Goal: Task Accomplishment & Management: Use online tool/utility

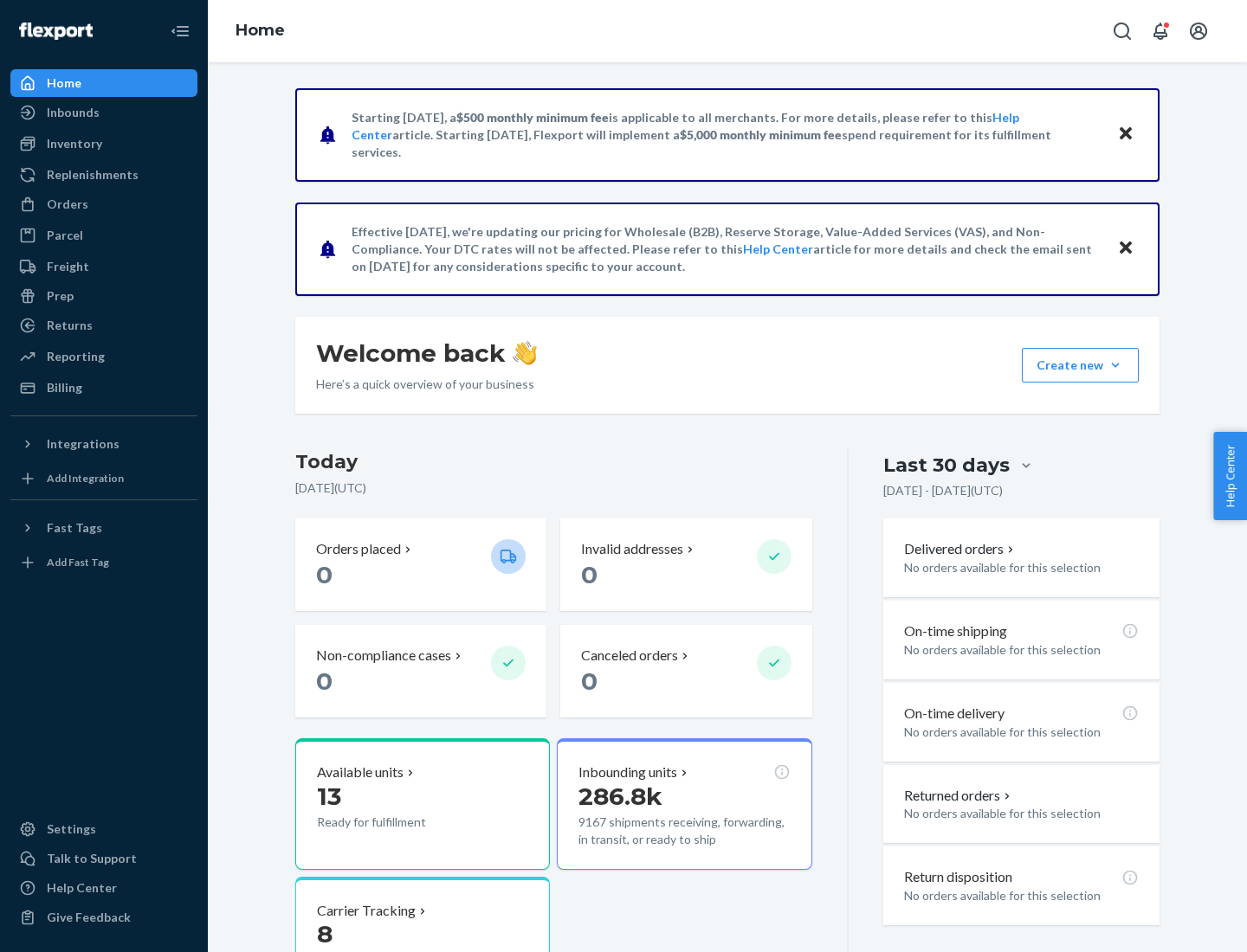
click at [1115, 366] on button "Create new Create new inbound Create new order Create new product" at bounding box center [1080, 366] width 117 height 35
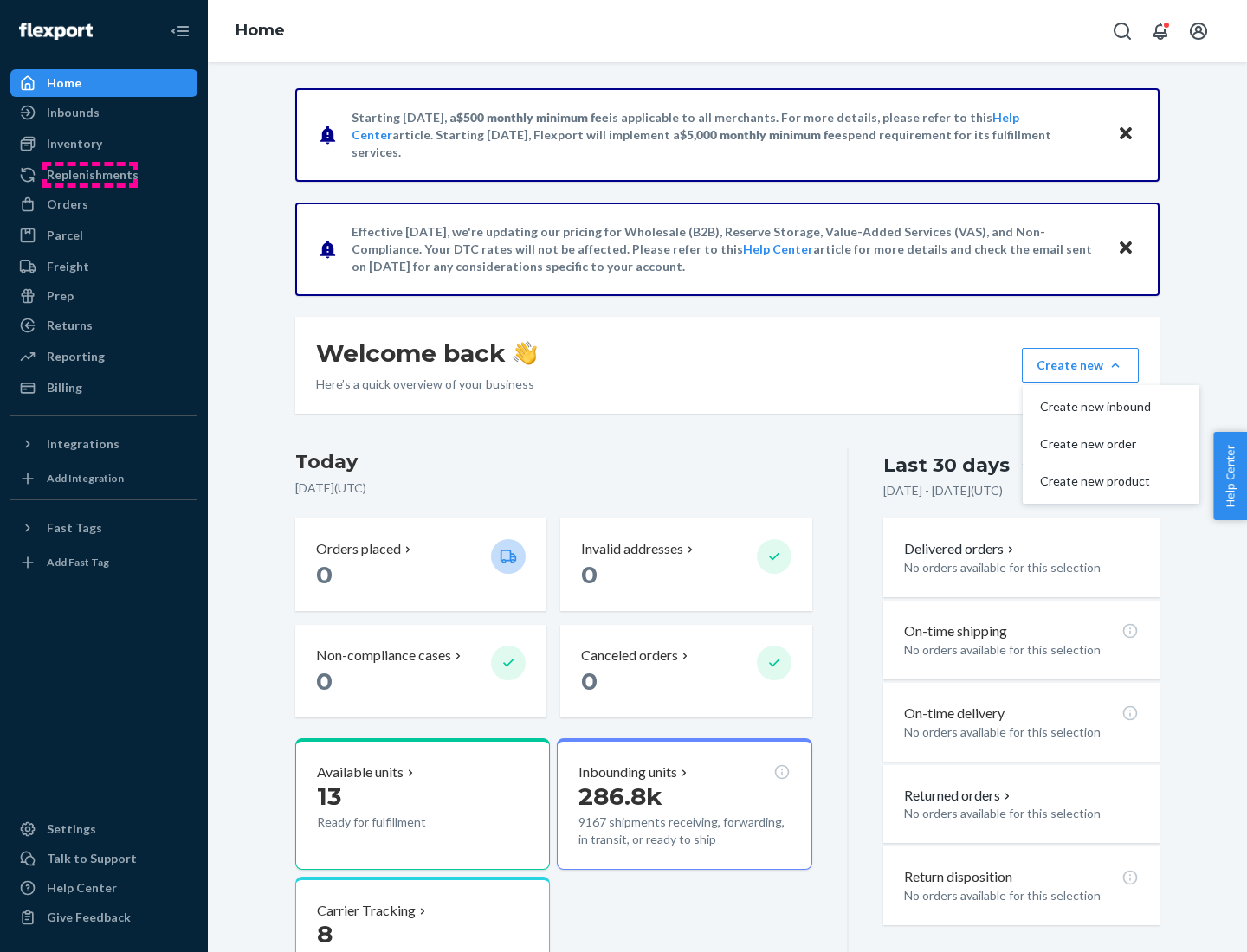
click at [90, 175] on div "Replenishments" at bounding box center [93, 175] width 92 height 17
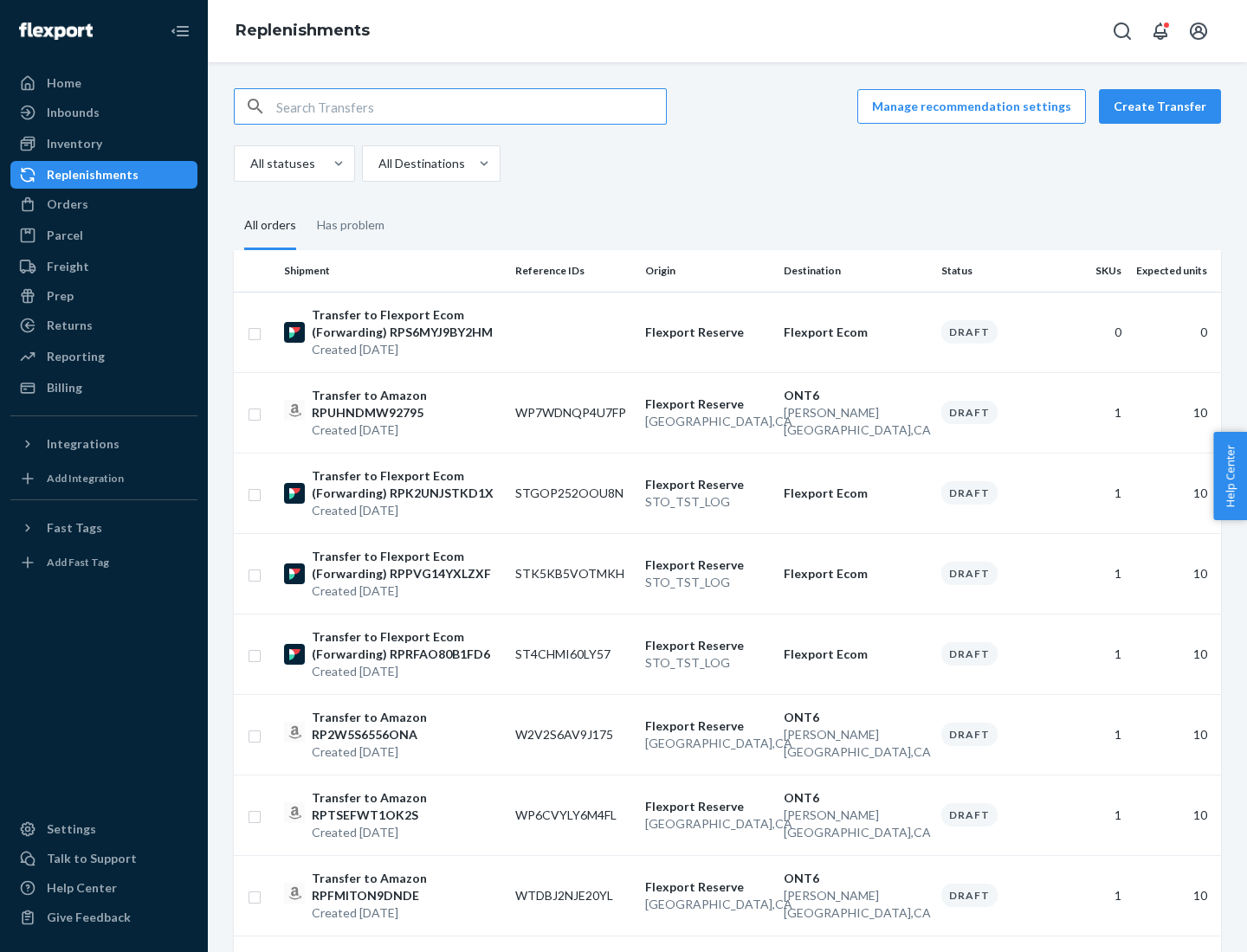
click at [1164, 107] on button "Create Transfer" at bounding box center [1159, 107] width 122 height 35
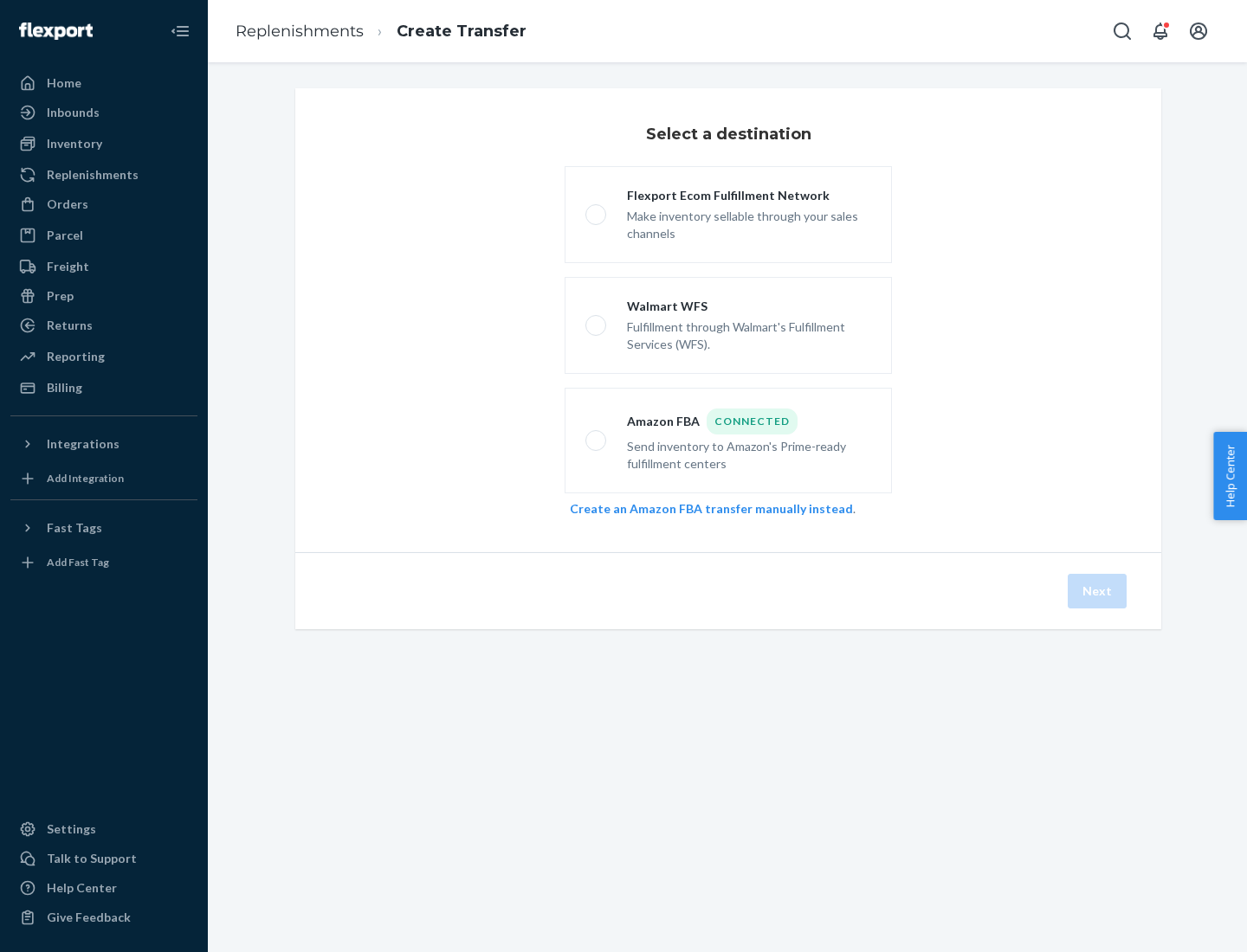
click at [749, 196] on div "Flexport Ecom Fulfillment Network" at bounding box center [749, 196] width 244 height 17
click at [596, 210] on input "Flexport Ecom Fulfillment Network Make inventory sellable through your sales ch…" at bounding box center [590, 215] width 11 height 11
radio input "true"
click at [1098, 591] on button "Next" at bounding box center [1097, 591] width 59 height 35
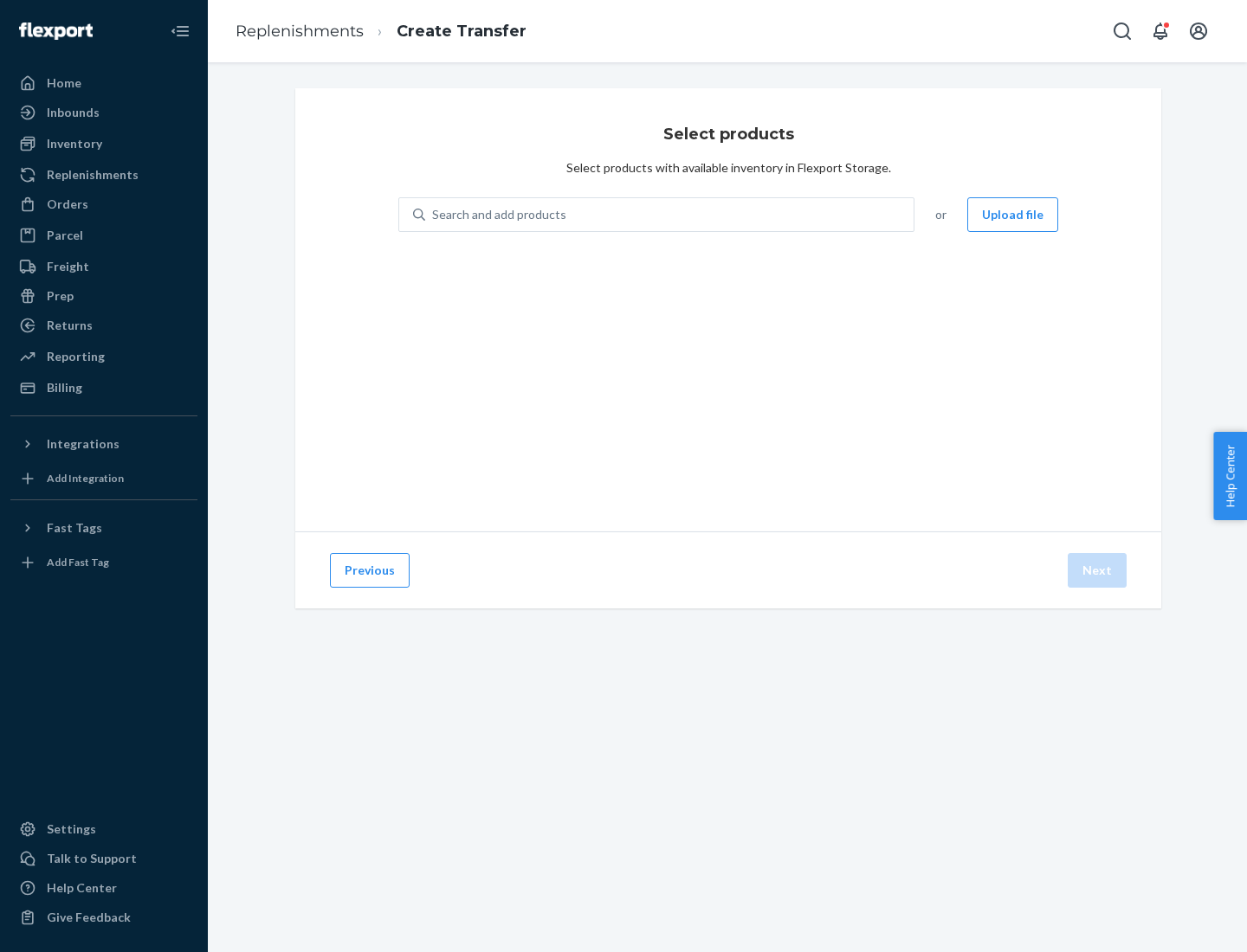
click at [497, 215] on div "Search and add products" at bounding box center [499, 215] width 134 height 17
click at [434, 215] on input "Search and add products" at bounding box center [433, 215] width 2 height 17
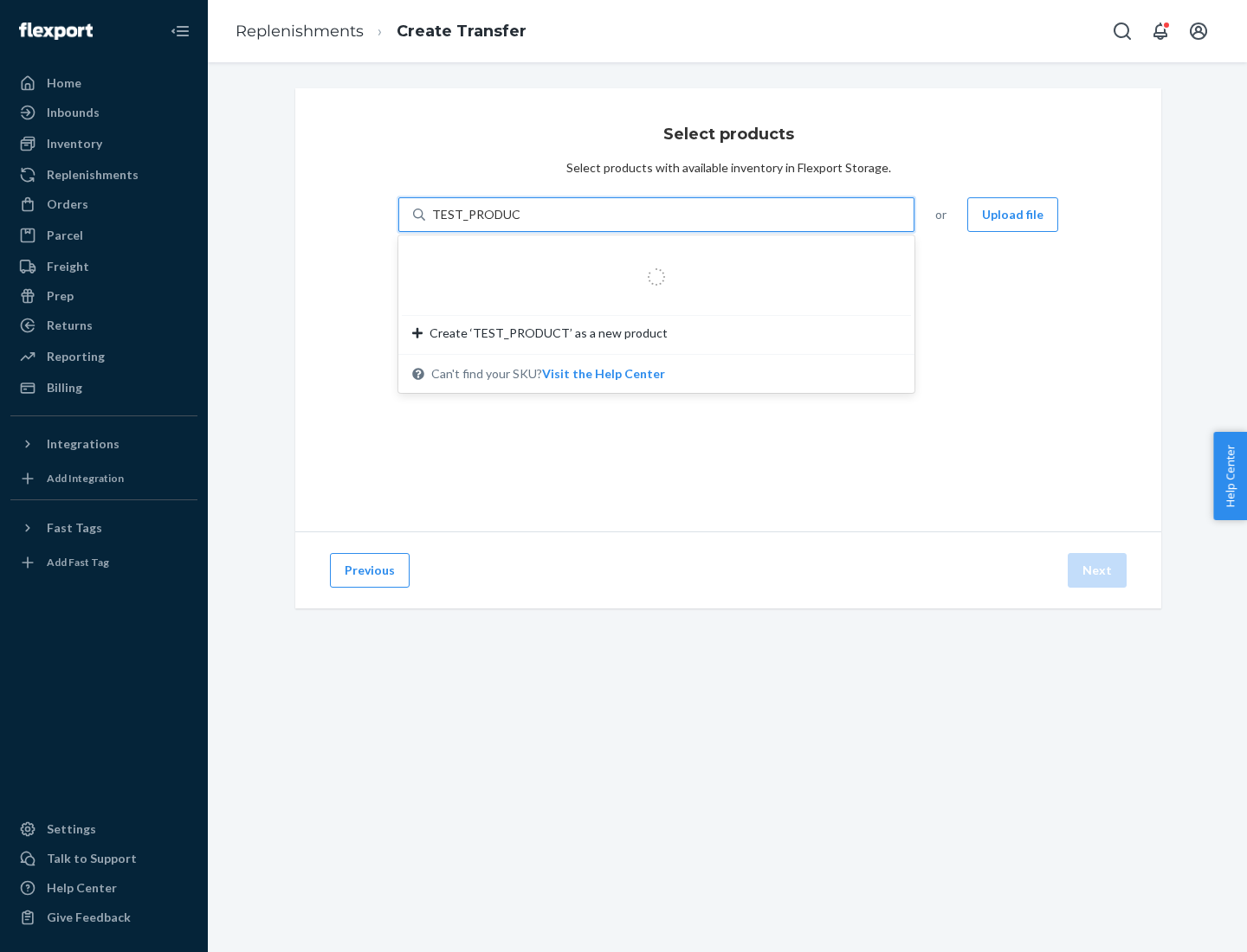
type input "TEST_PRODUCT"
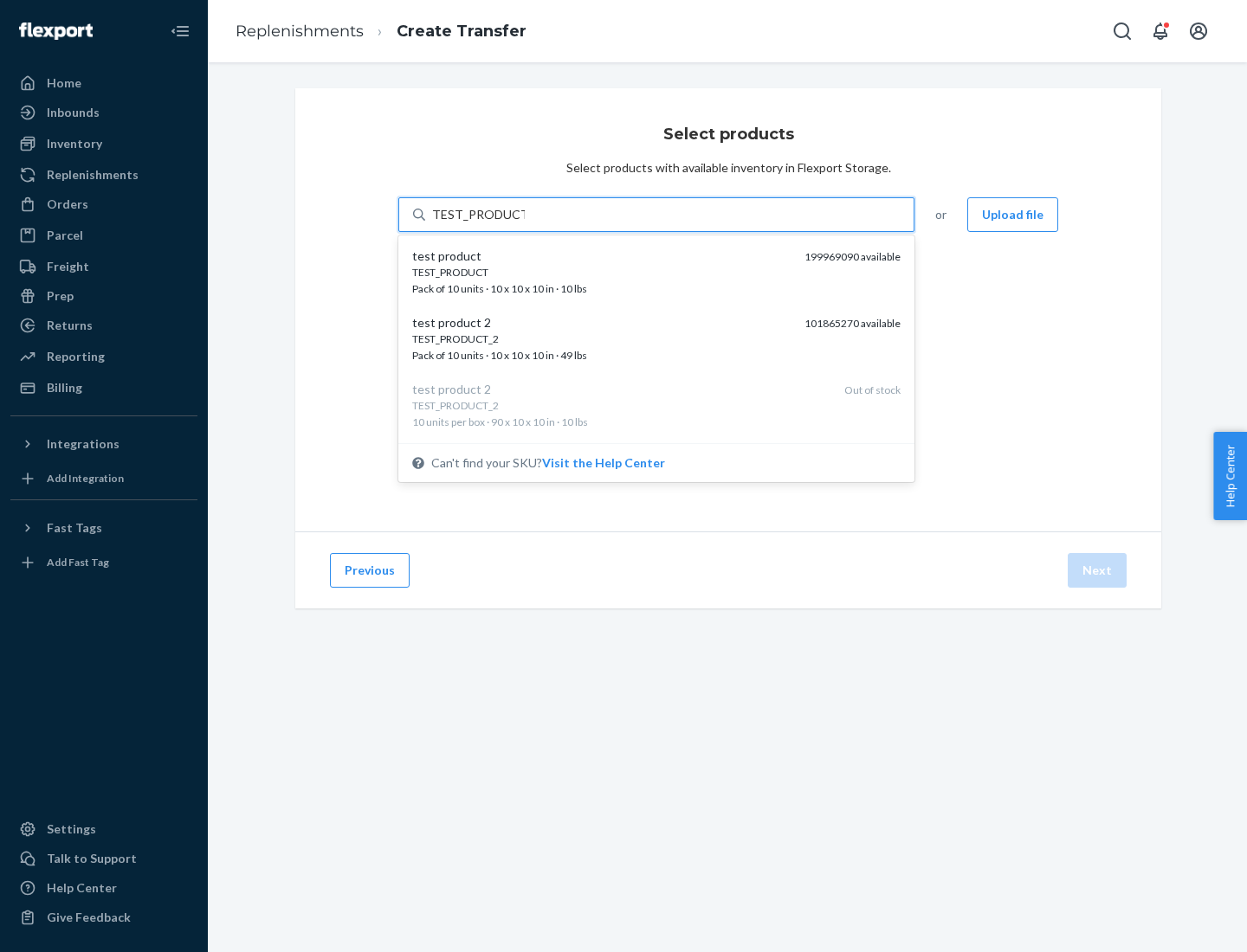
click at [601, 272] on div "TEST_PRODUCT" at bounding box center [601, 272] width 379 height 15
click at [525, 223] on input "TEST_PRODUCT" at bounding box center [478, 215] width 93 height 17
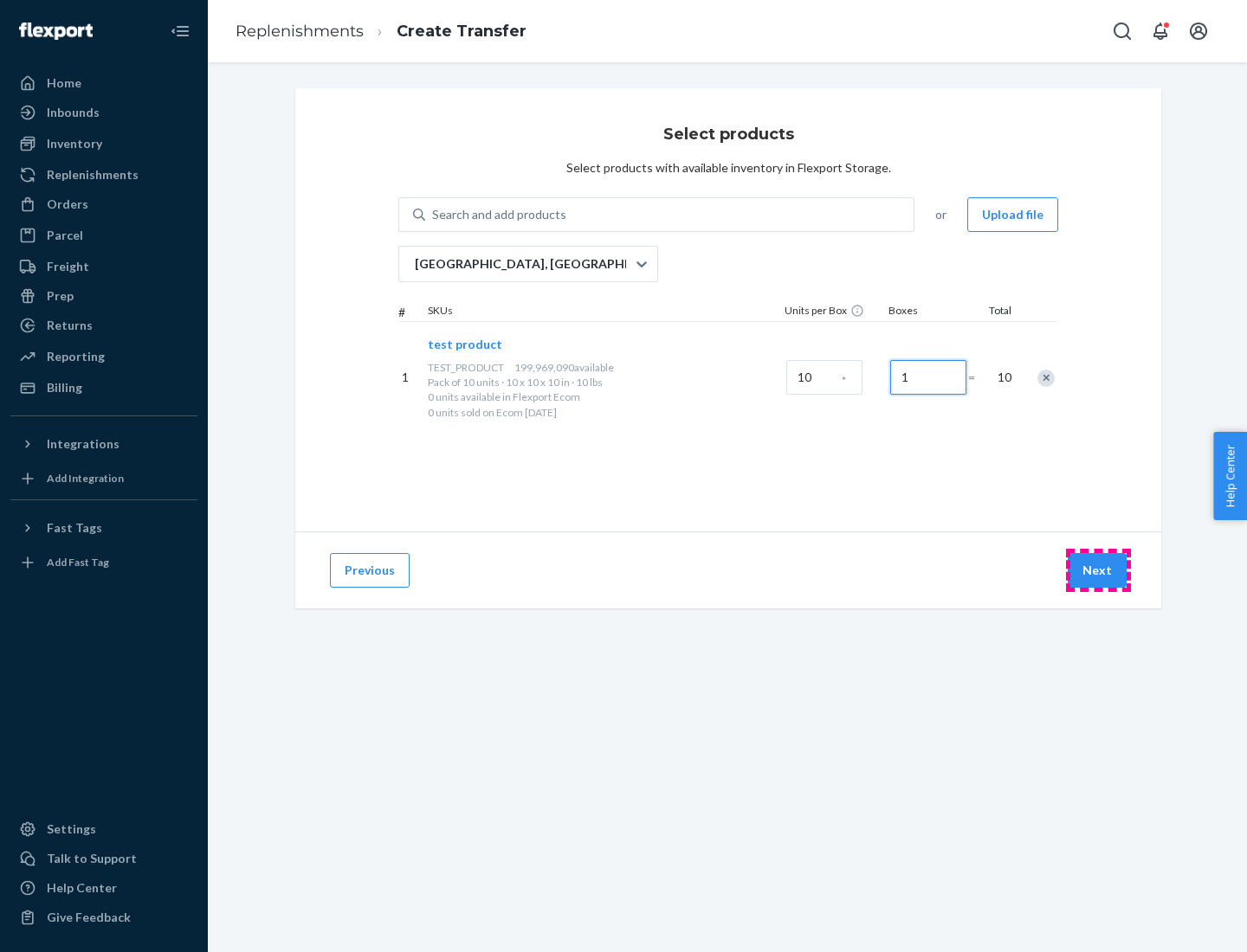
type input "1"
click at [1098, 570] on button "Next" at bounding box center [1097, 570] width 59 height 35
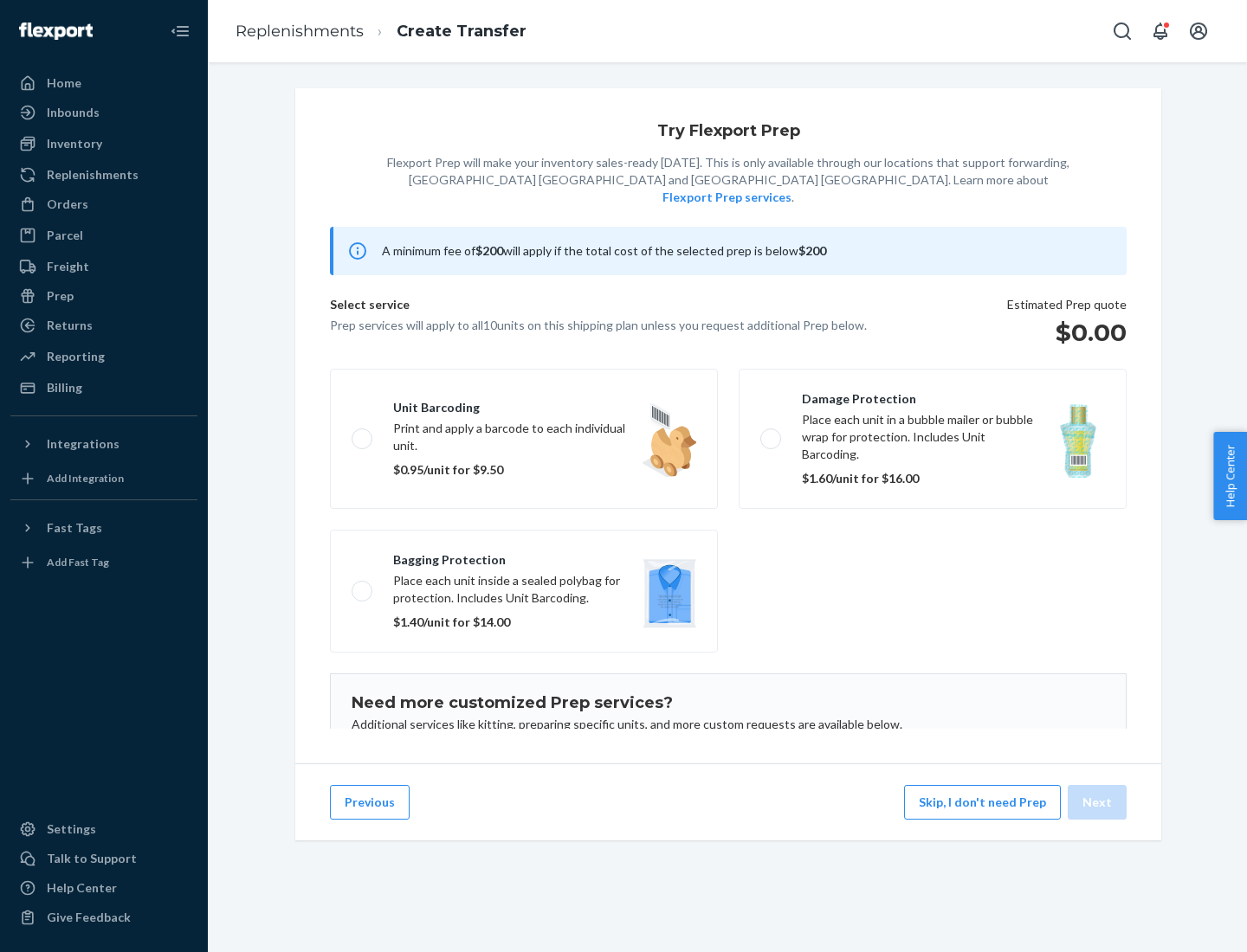
click at [932, 412] on label "Damage protection Place each unit in a bubble mailer or bubble wrap for protect…" at bounding box center [932, 439] width 388 height 140
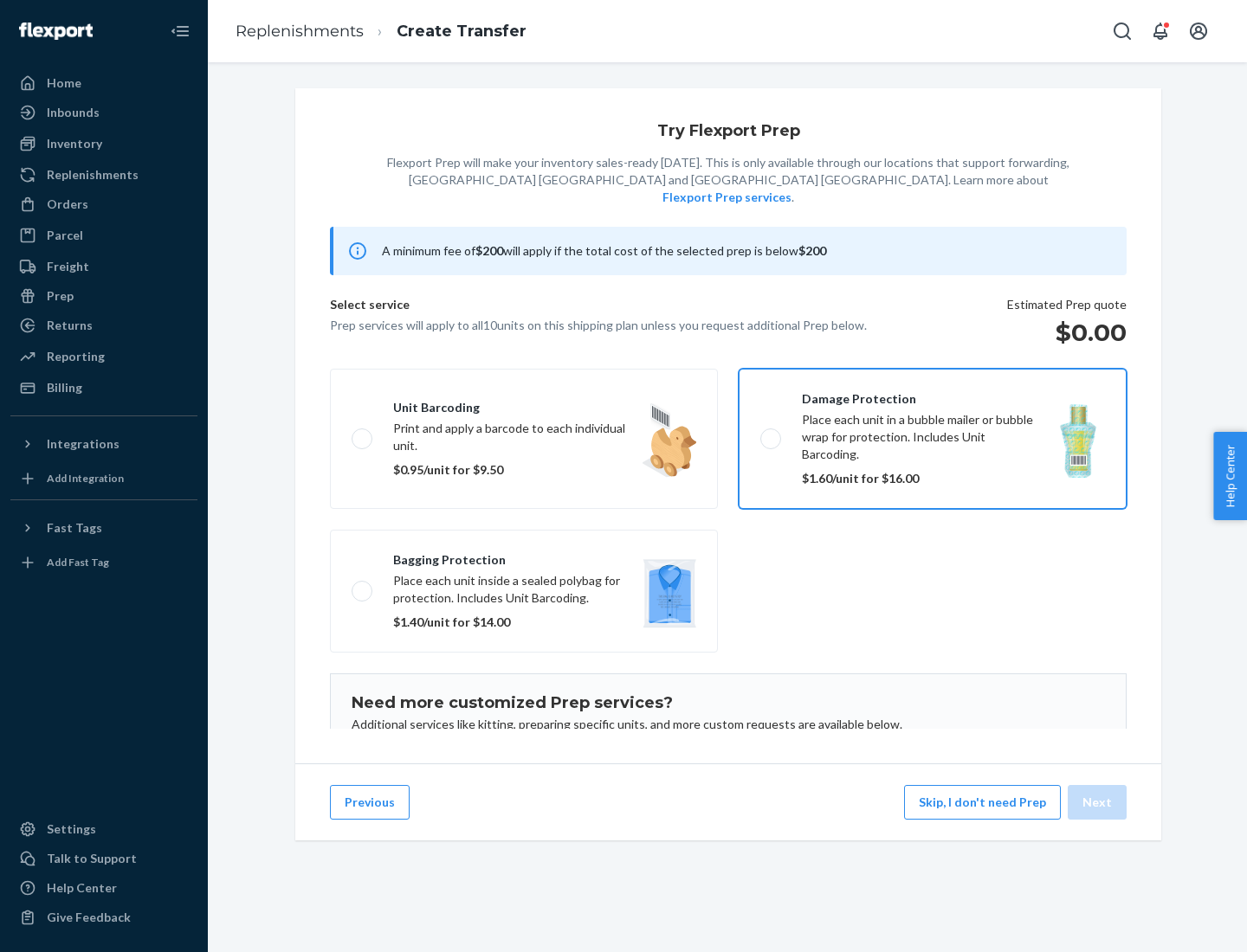
click at [771, 433] on input "Damage protection Place each unit in a bubble mailer or bubble wrap for protect…" at bounding box center [765, 438] width 11 height 11
checkbox input "true"
click at [1098, 802] on button "Next" at bounding box center [1097, 802] width 59 height 35
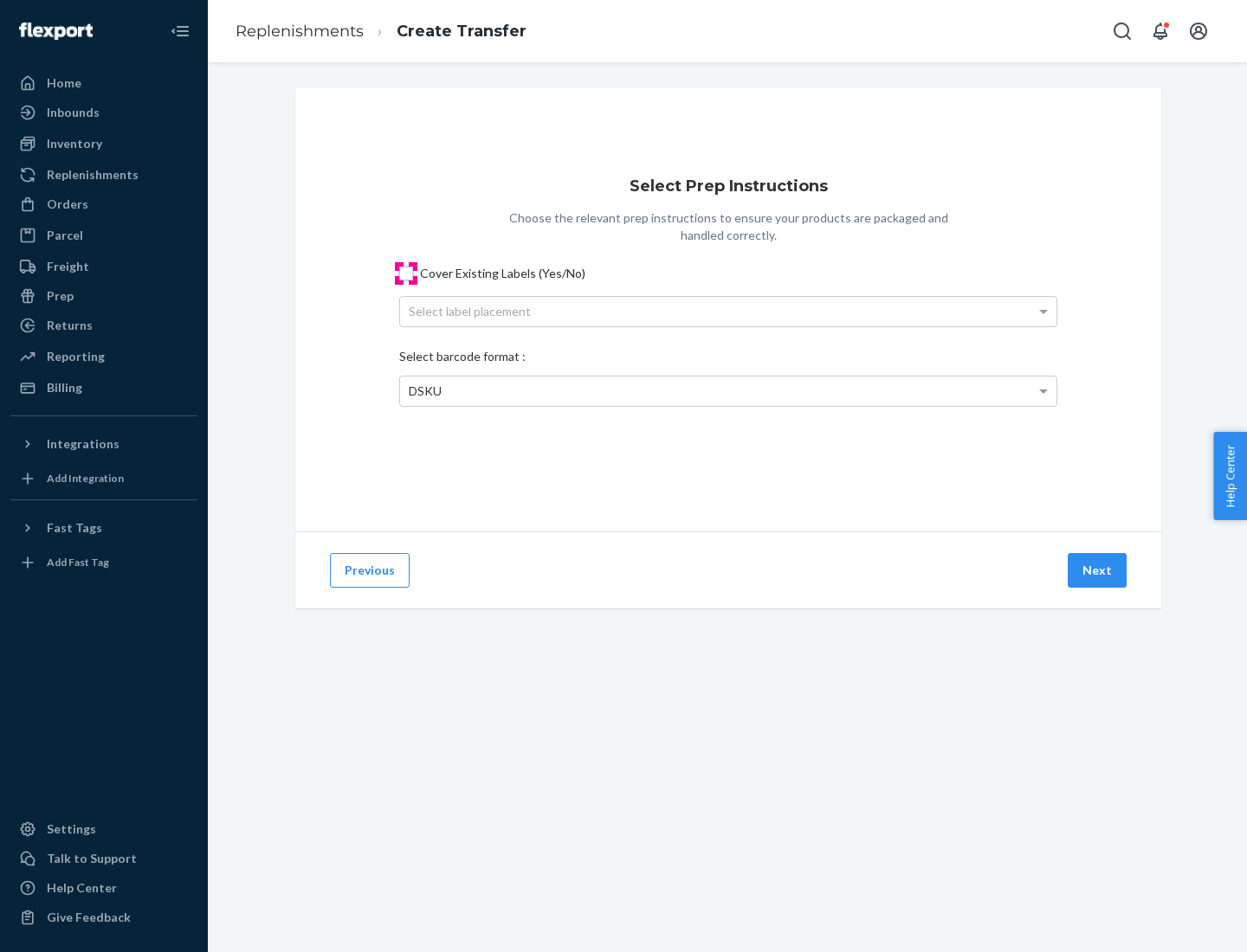
click at [406, 273] on input "Cover Existing Labels (Yes/No)" at bounding box center [406, 274] width 14 height 14
checkbox input "true"
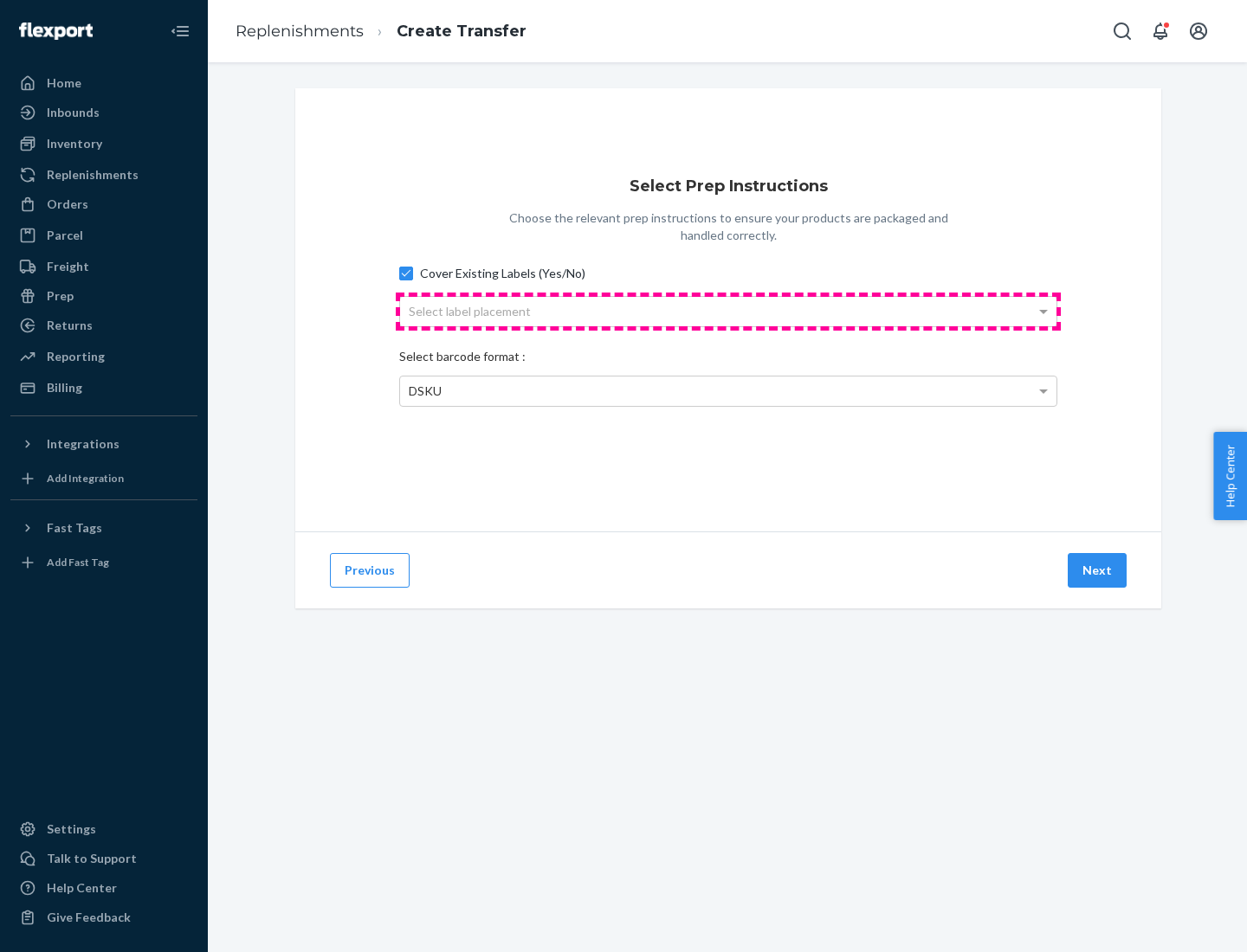
click at [728, 311] on div "Select label placement" at bounding box center [728, 312] width 656 height 29
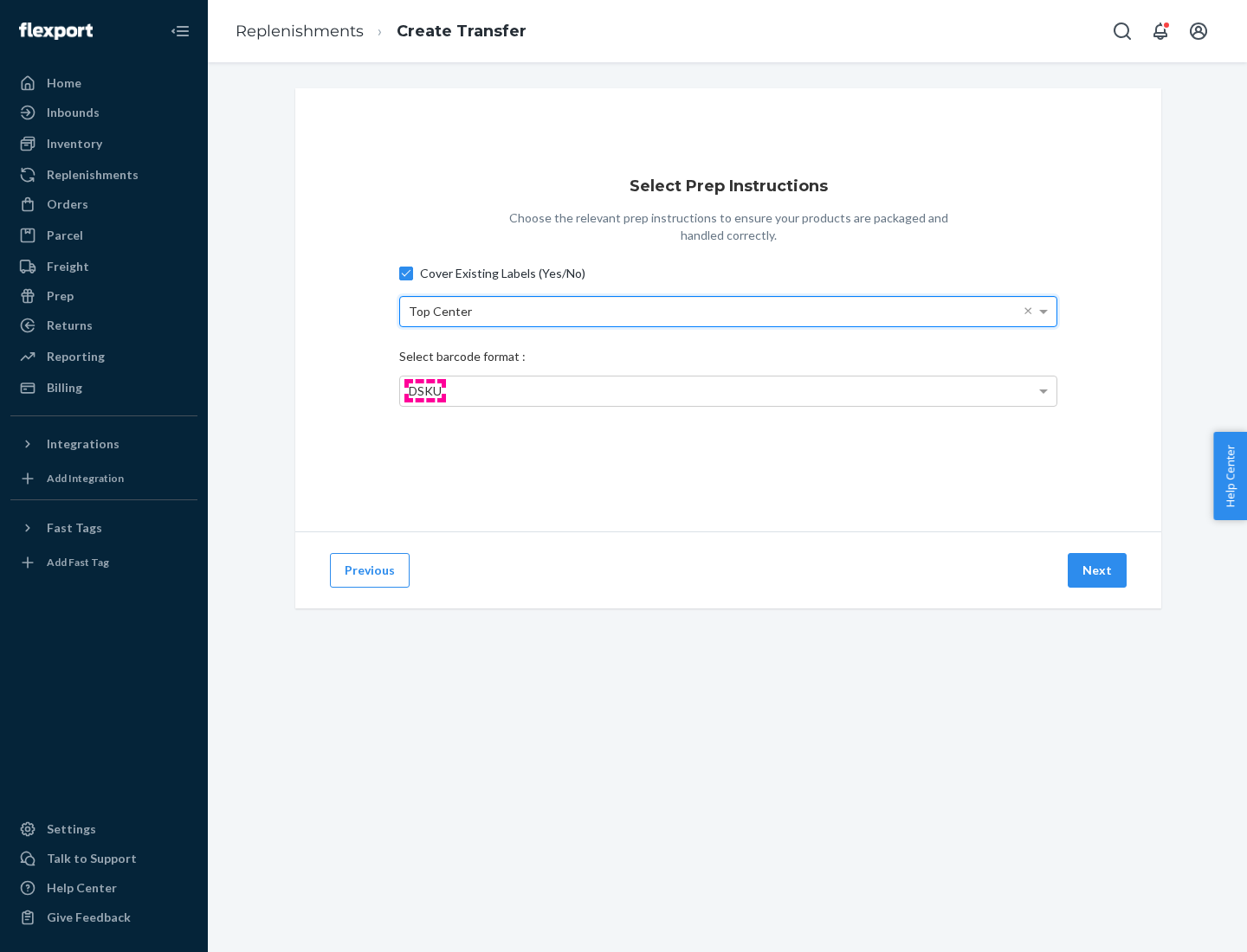
click at [425, 391] on span "DSKU" at bounding box center [425, 391] width 33 height 15
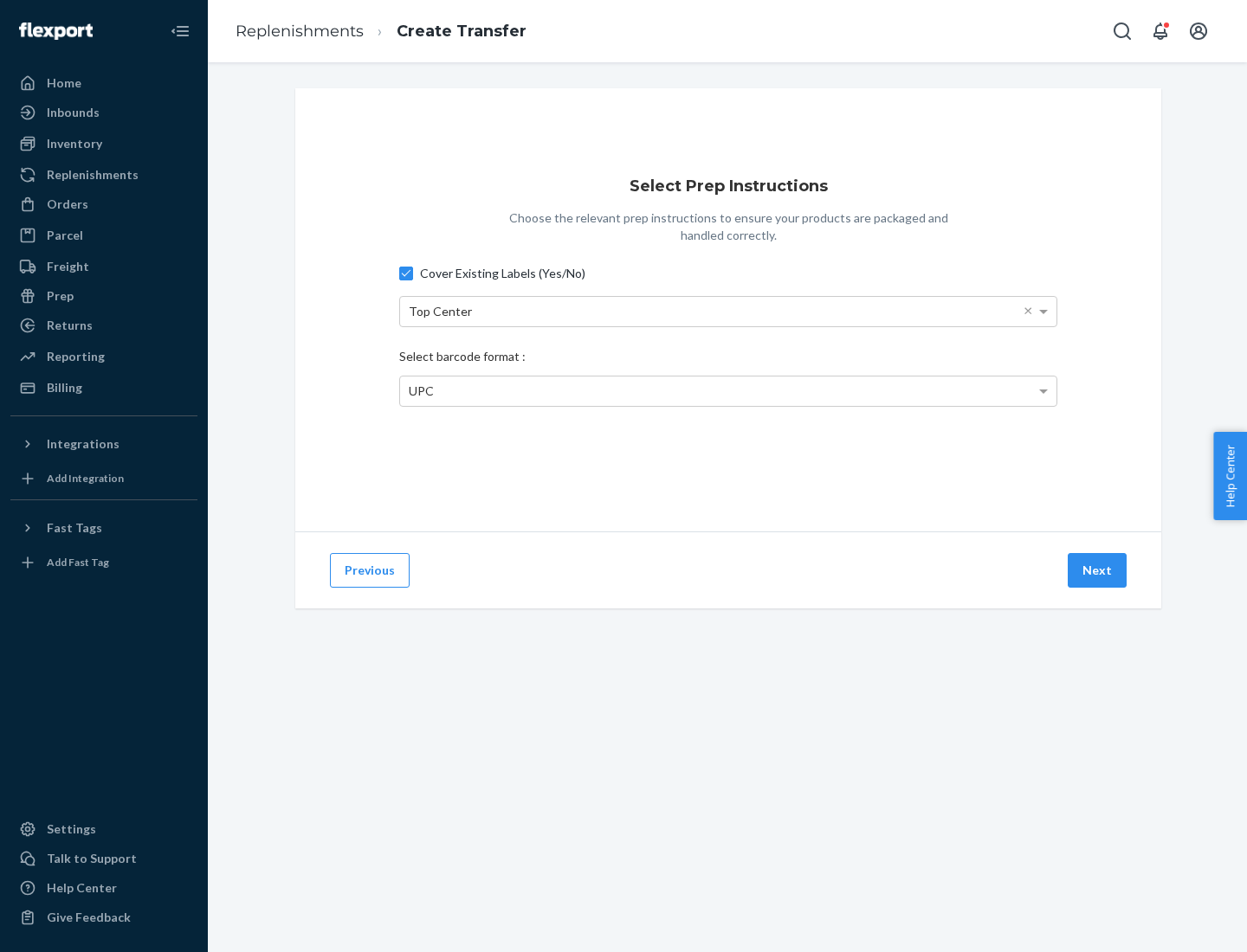
click at [1098, 570] on button "Next" at bounding box center [1097, 570] width 59 height 35
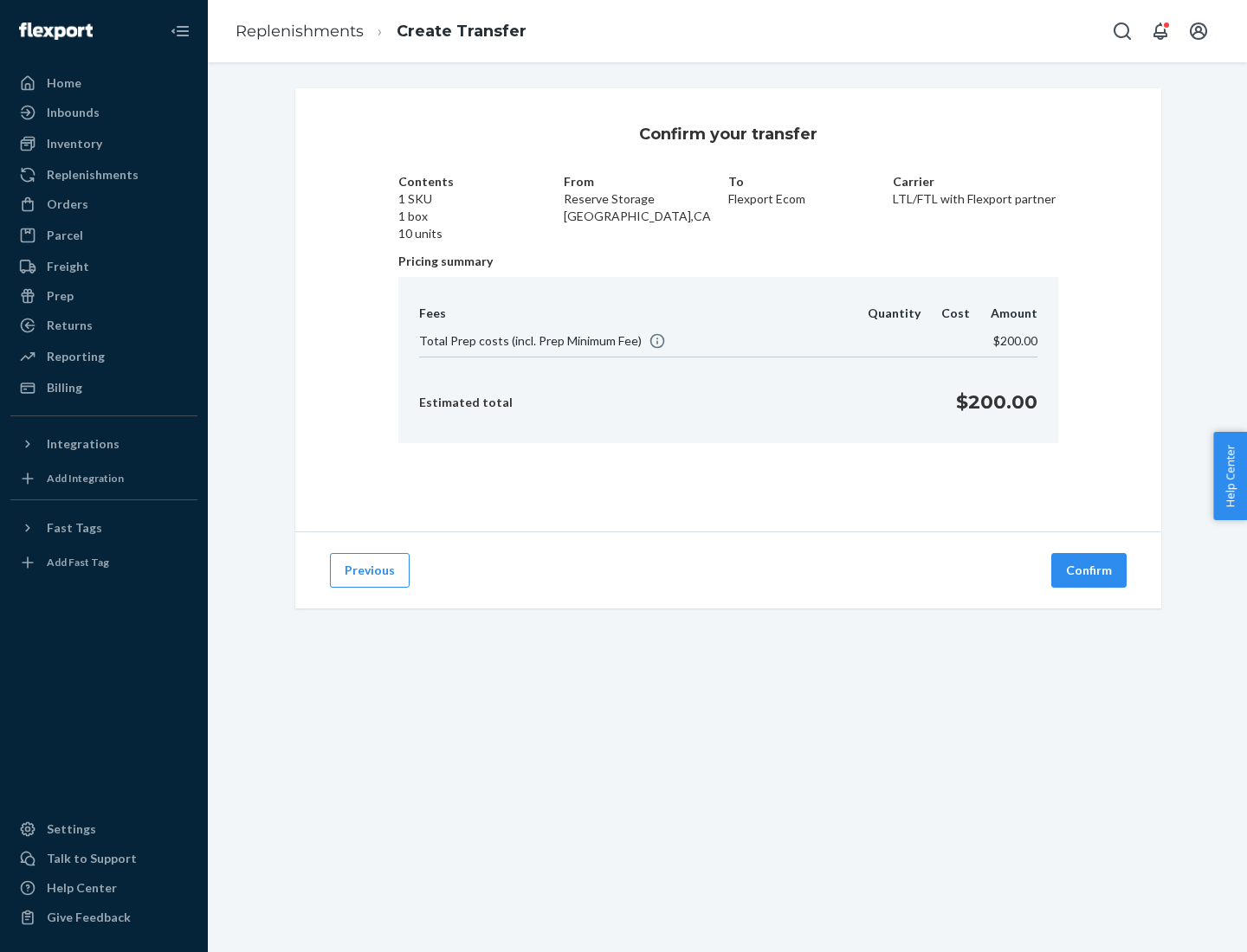
click at [1089, 570] on button "Confirm" at bounding box center [1088, 570] width 75 height 35
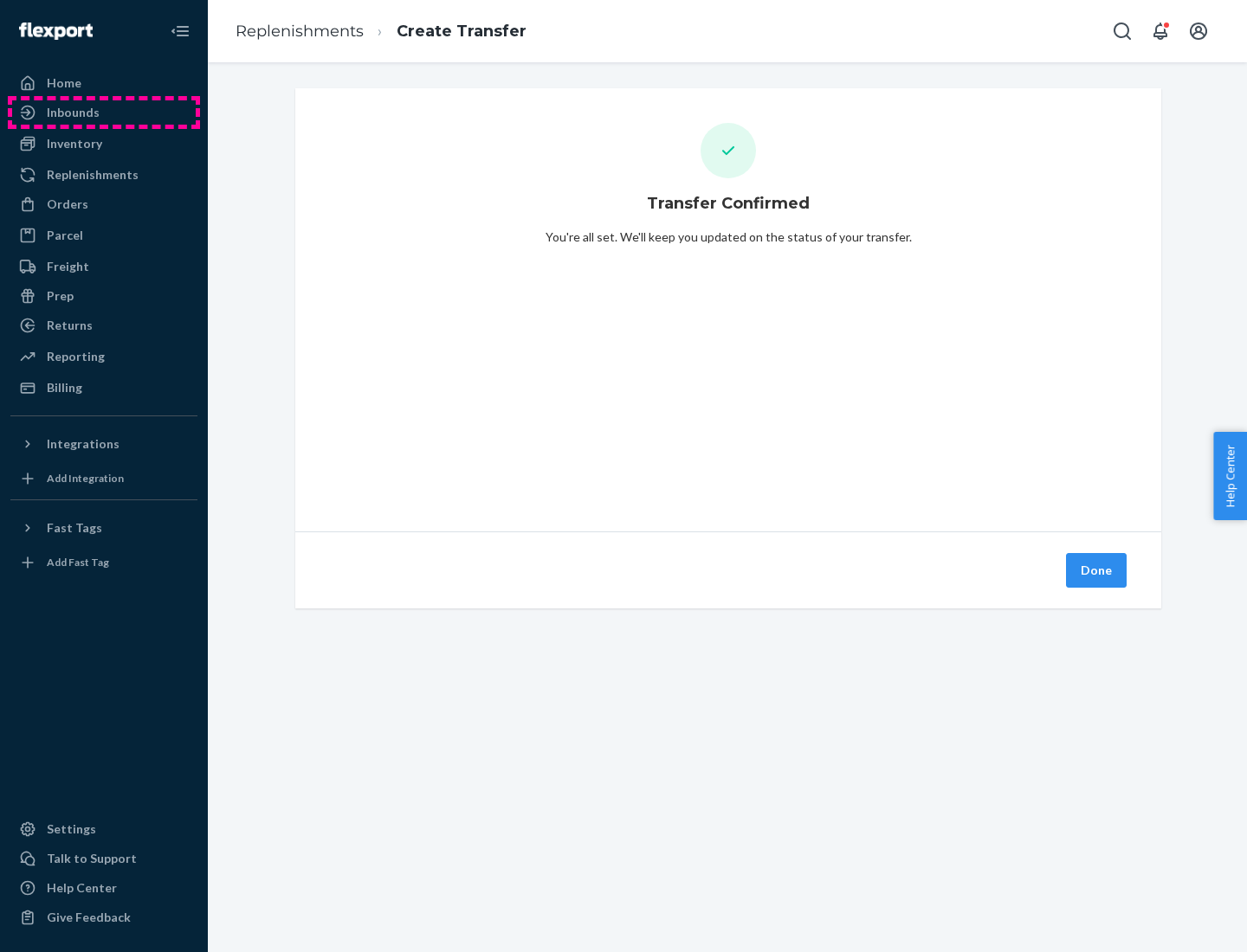
click at [104, 113] on div "Inbounds" at bounding box center [104, 113] width 184 height 24
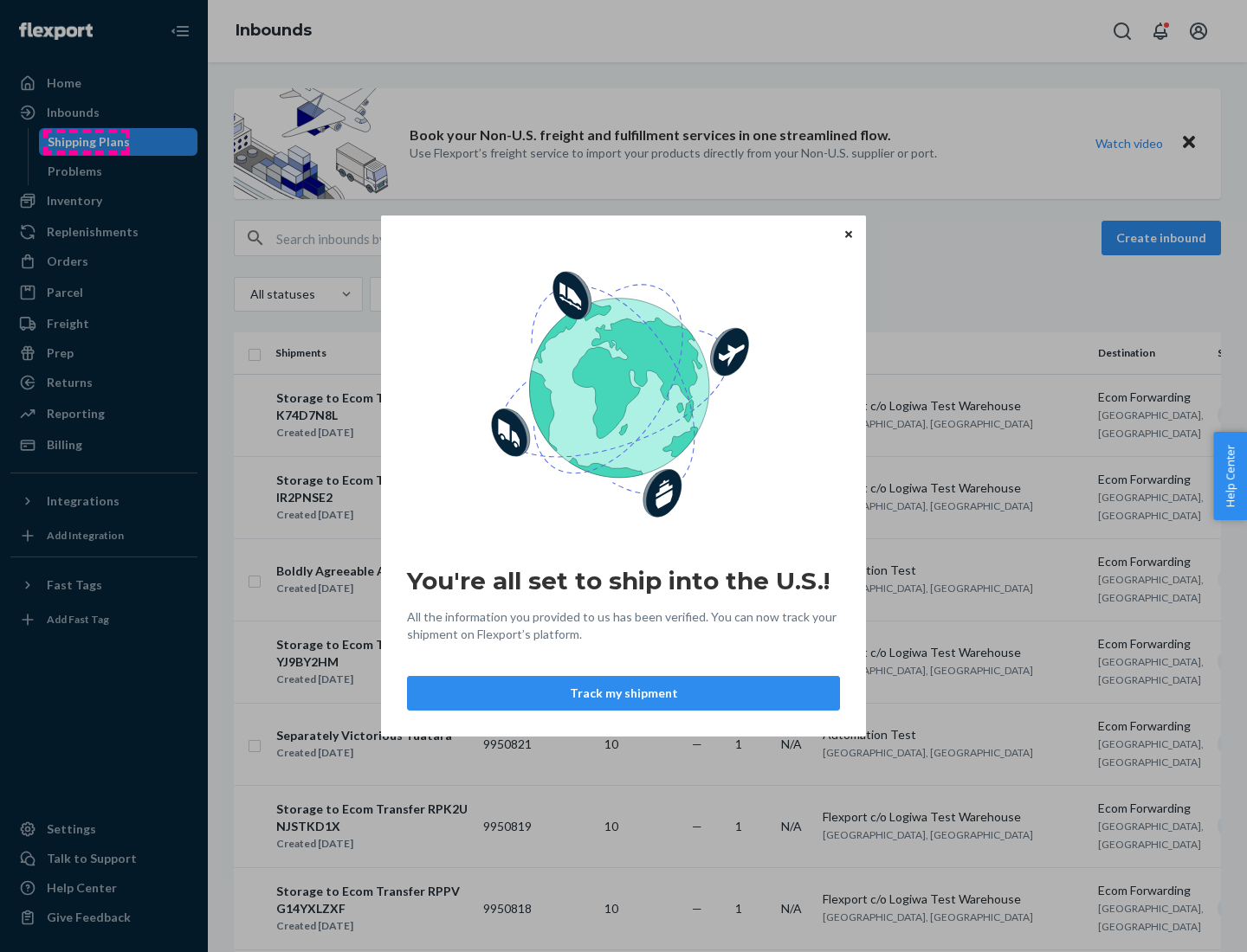
click at [86, 142] on div "You're all set to ship into the U.S.! All the information you provided to us ha…" at bounding box center [623, 476] width 1247 height 952
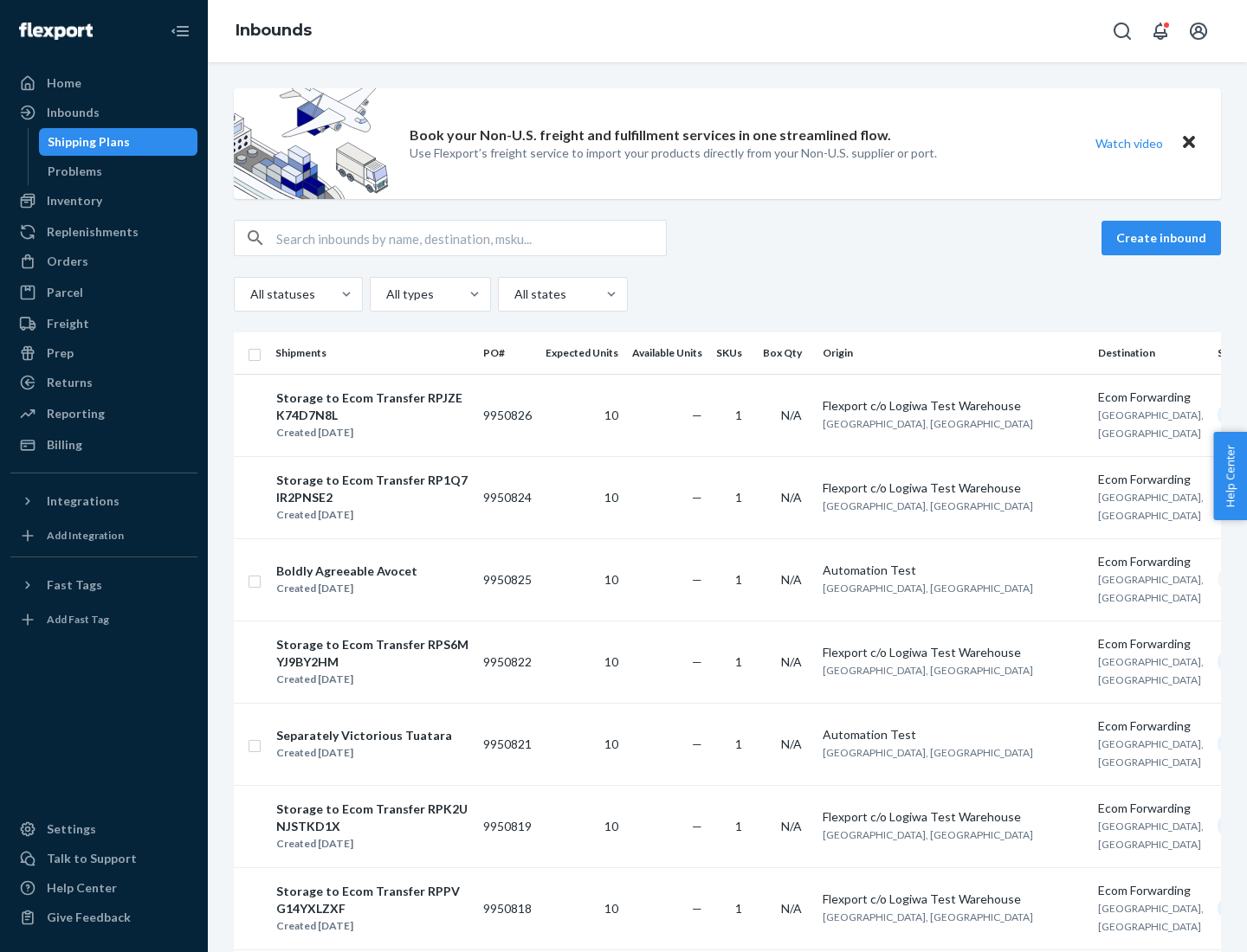
click at [385, 415] on div "Storage to Ecom Transfer RPJZEK74D7N8L" at bounding box center [373, 407] width 192 height 35
